Goal: Information Seeking & Learning: Learn about a topic

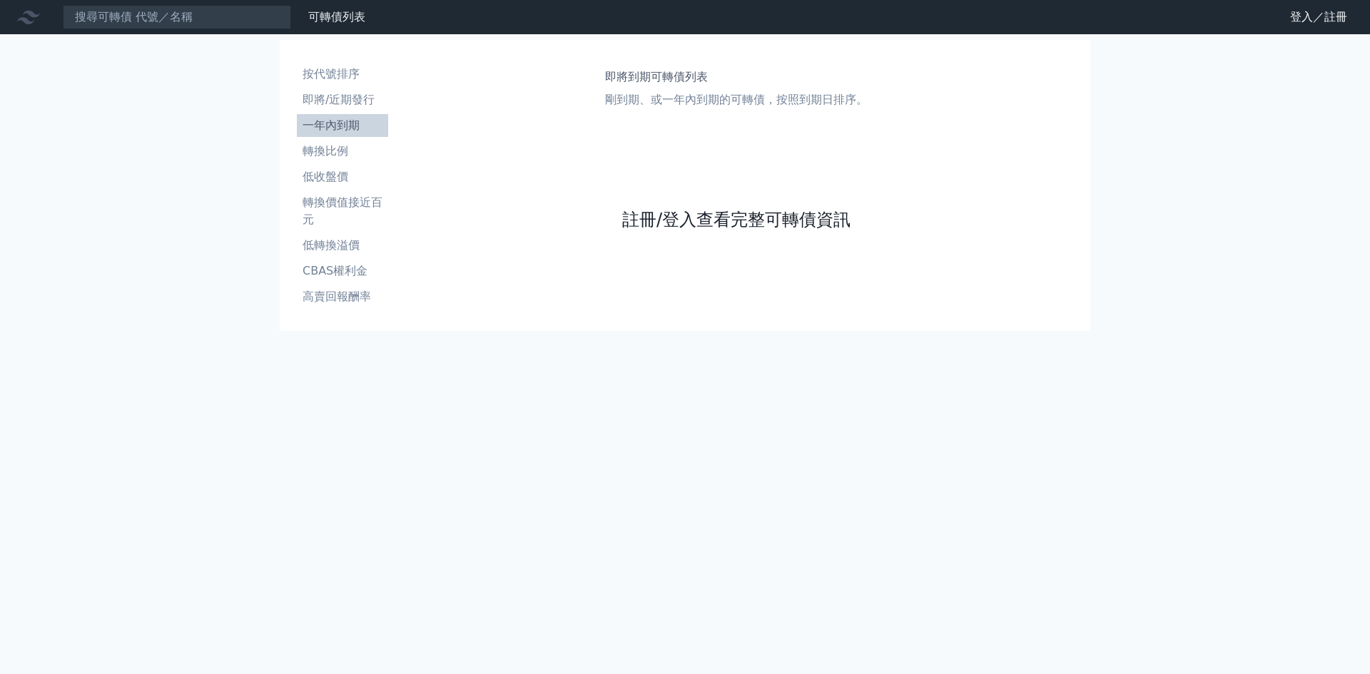
click at [685, 222] on link "註冊/登入查看完整可轉債資訊" at bounding box center [736, 219] width 228 height 23
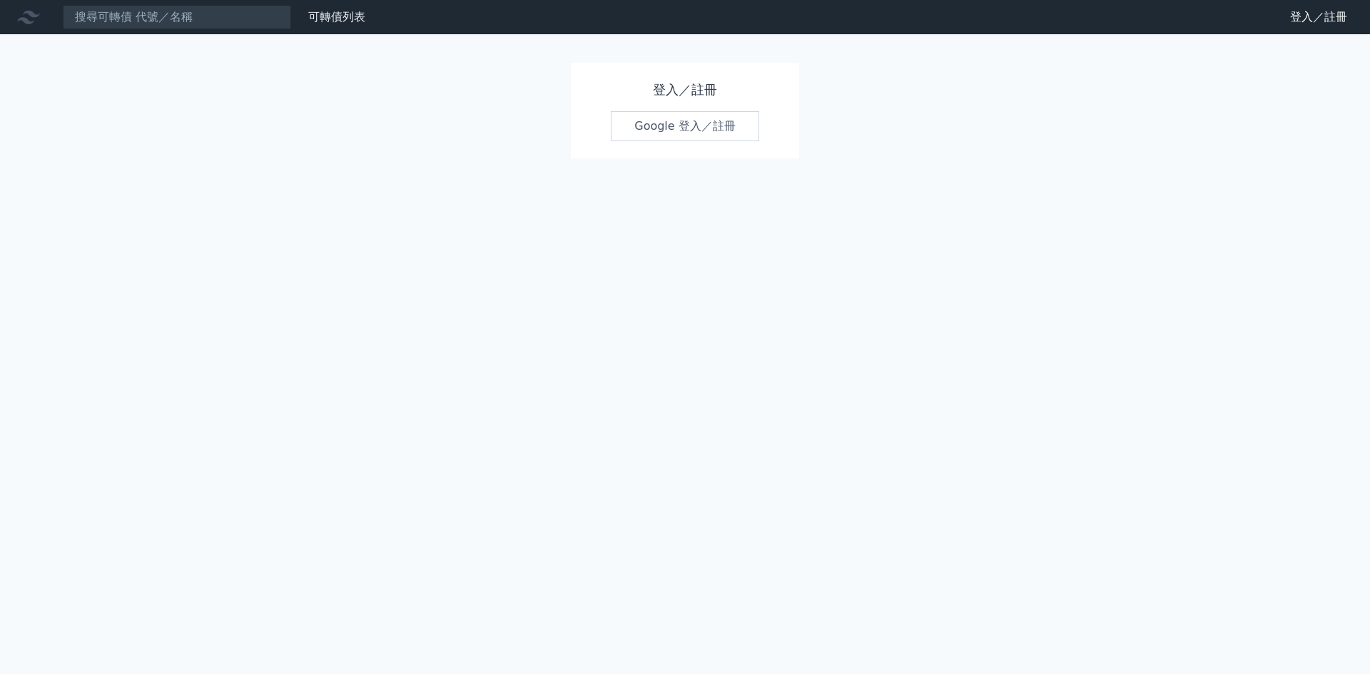
click at [685, 126] on link "Google 登入／註冊" at bounding box center [685, 126] width 148 height 30
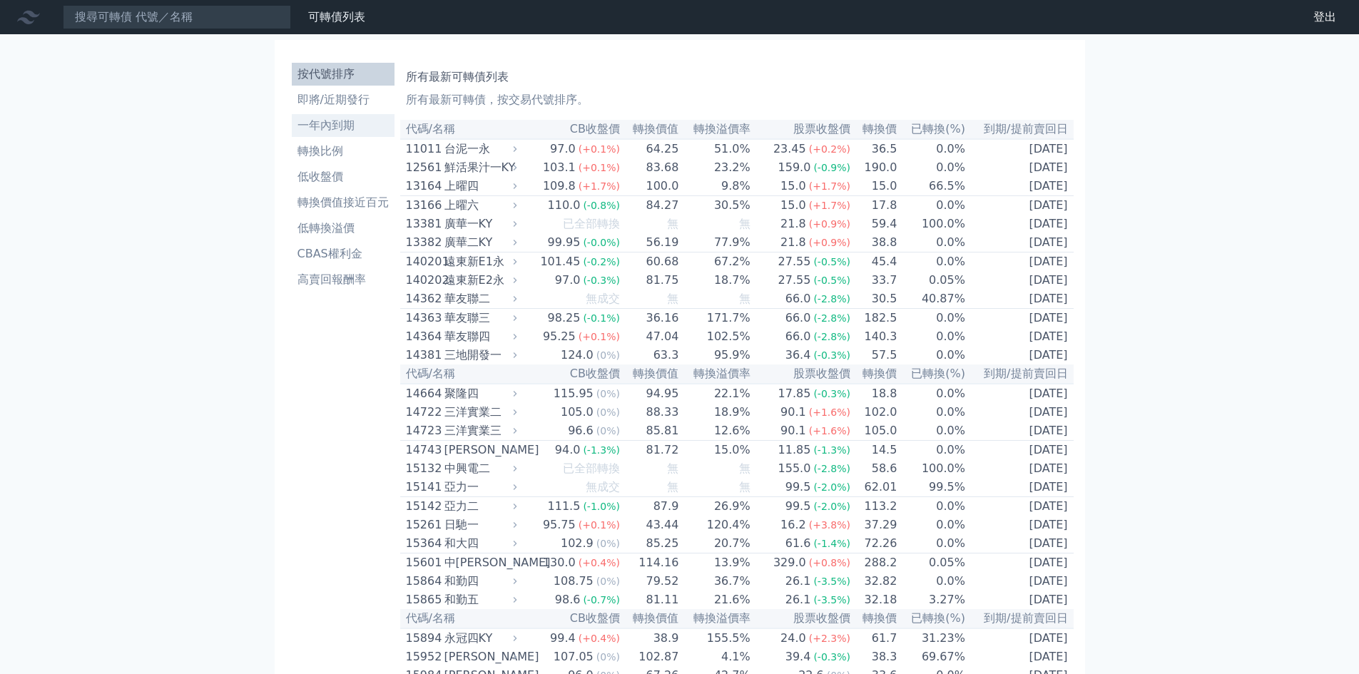
click at [358, 133] on li "一年內到期" at bounding box center [343, 125] width 103 height 17
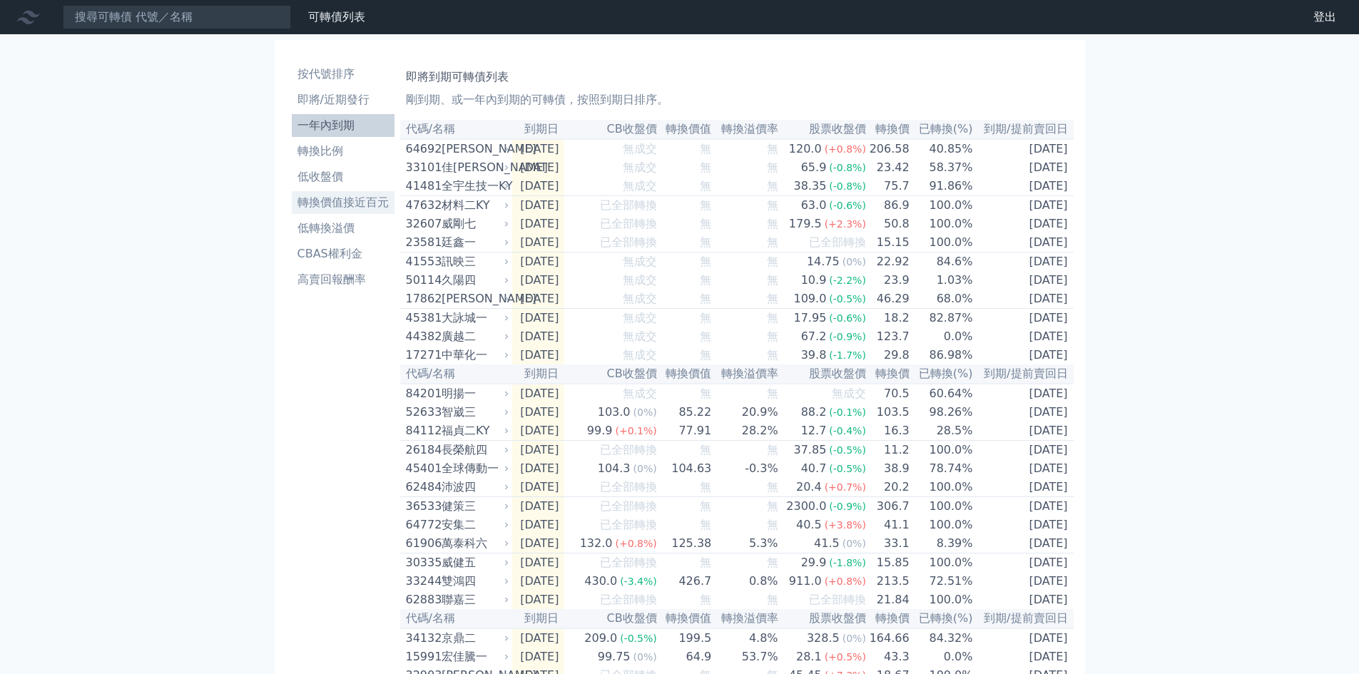
click at [361, 210] on li "轉換價值接近百元" at bounding box center [343, 202] width 103 height 17
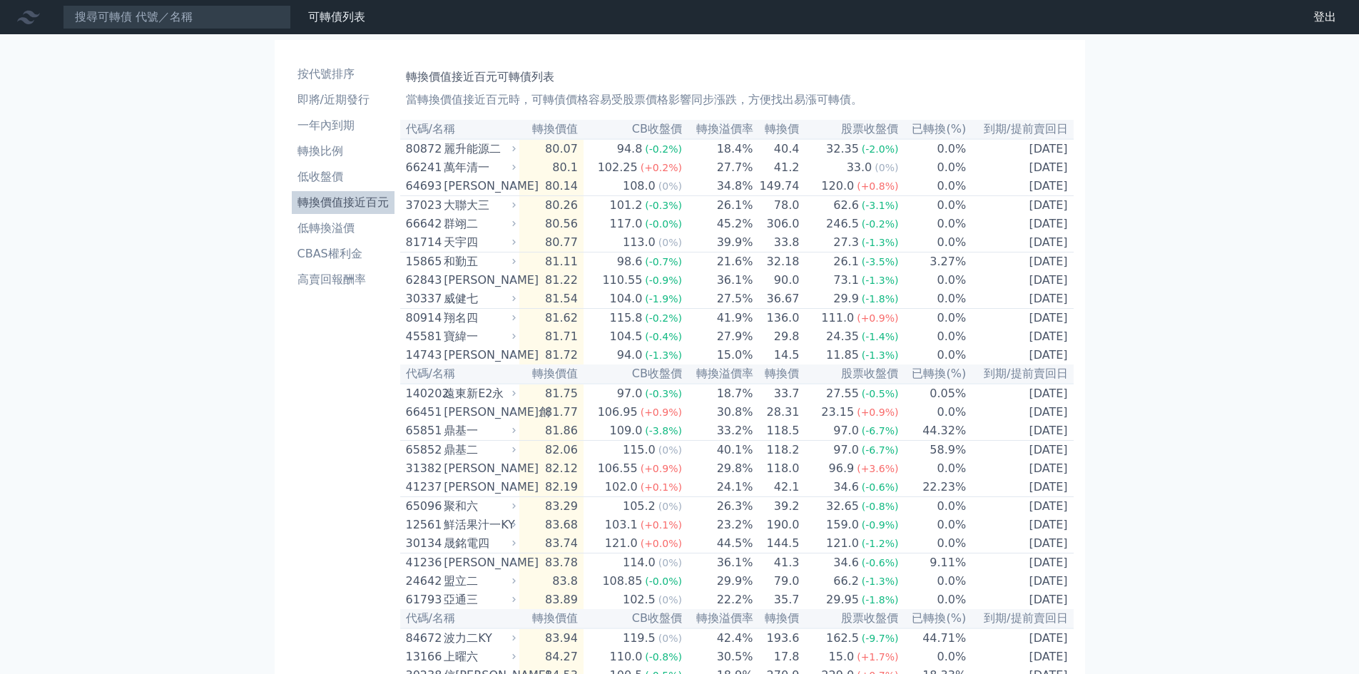
click at [325, 204] on li "轉換價值接近百元" at bounding box center [343, 202] width 103 height 17
click at [321, 234] on li "低轉換溢價" at bounding box center [343, 228] width 103 height 17
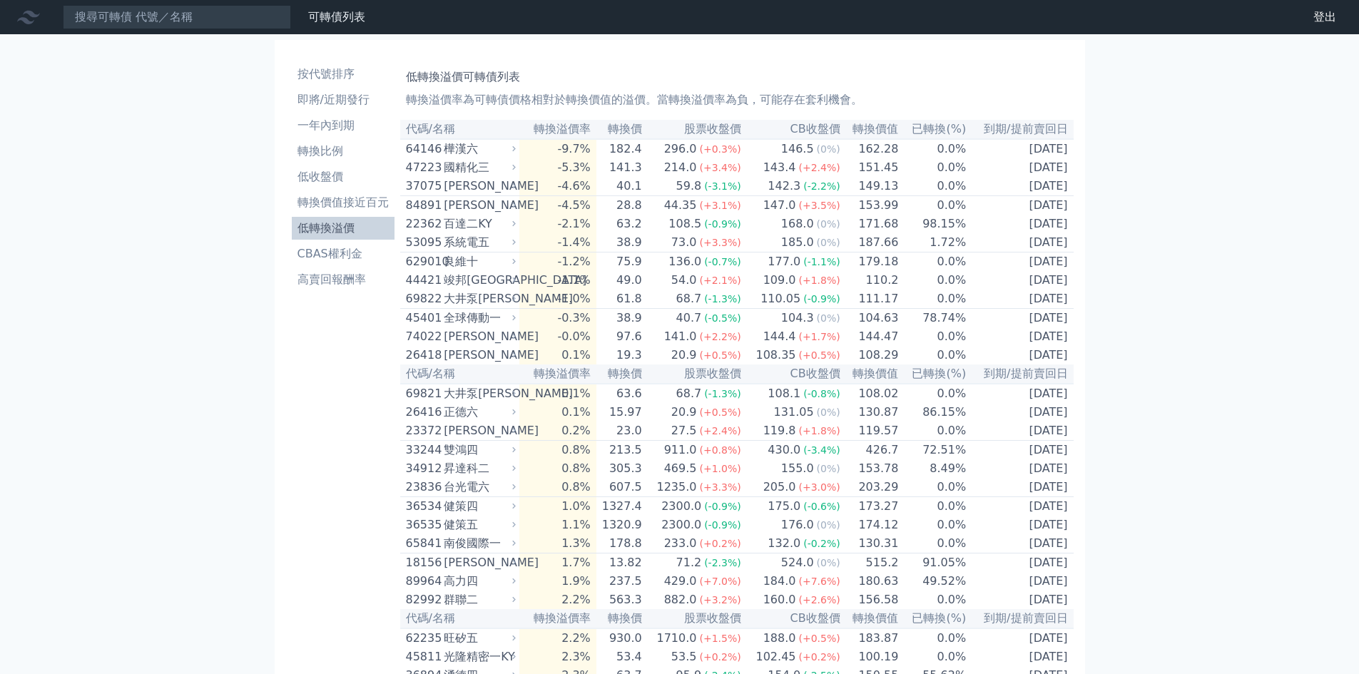
click at [587, 131] on th "轉換溢價率" at bounding box center [557, 129] width 76 height 19
click at [559, 136] on th "轉換溢價率" at bounding box center [557, 129] width 76 height 19
click at [564, 128] on th "轉換溢價率" at bounding box center [557, 129] width 76 height 19
